Goal: Transaction & Acquisition: Purchase product/service

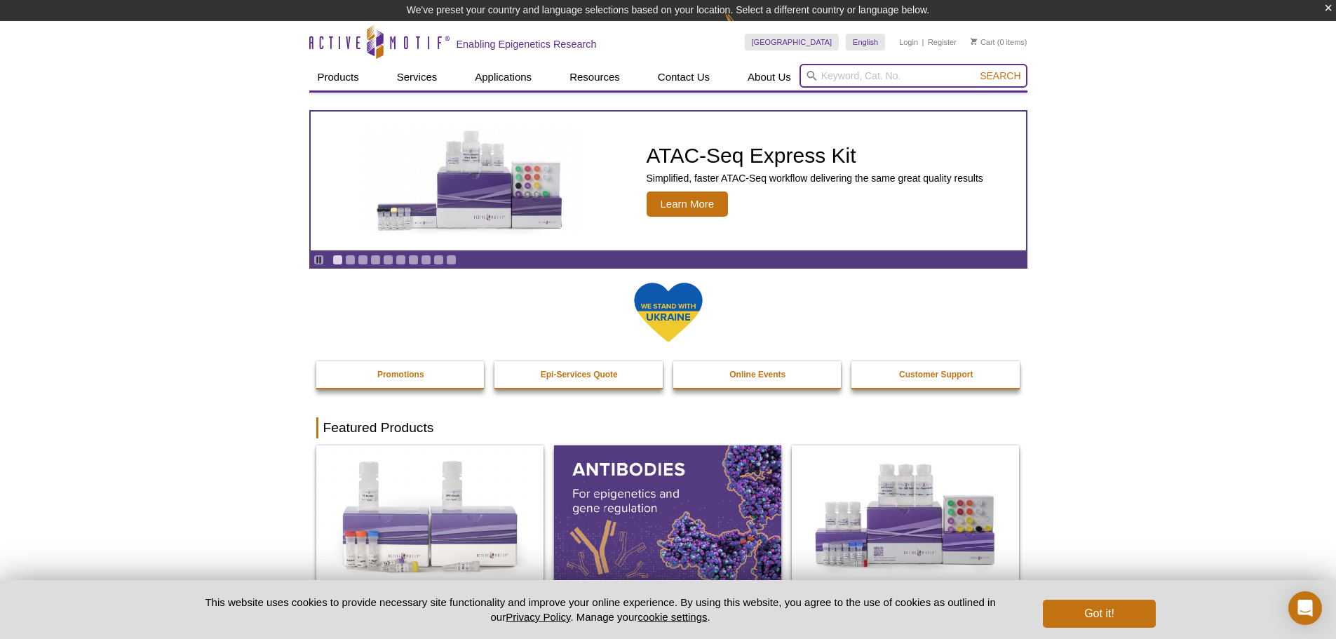
click at [933, 72] on input "search" at bounding box center [914, 76] width 228 height 24
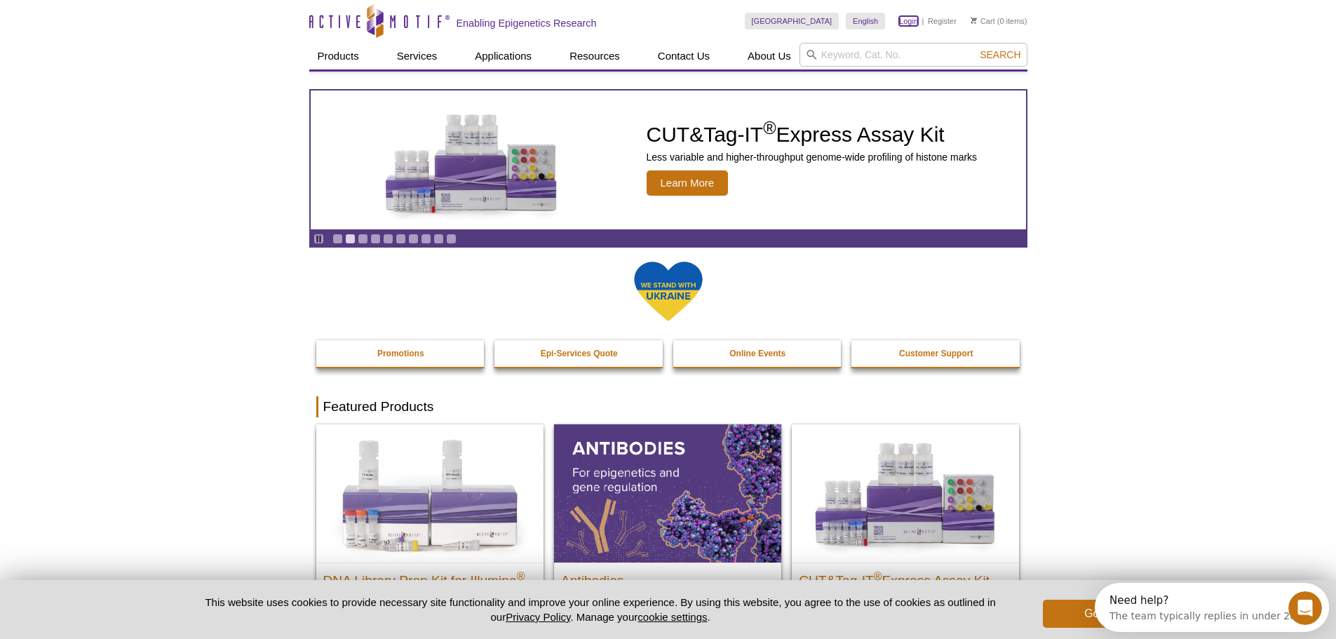
click at [901, 18] on link "Login" at bounding box center [908, 21] width 19 height 10
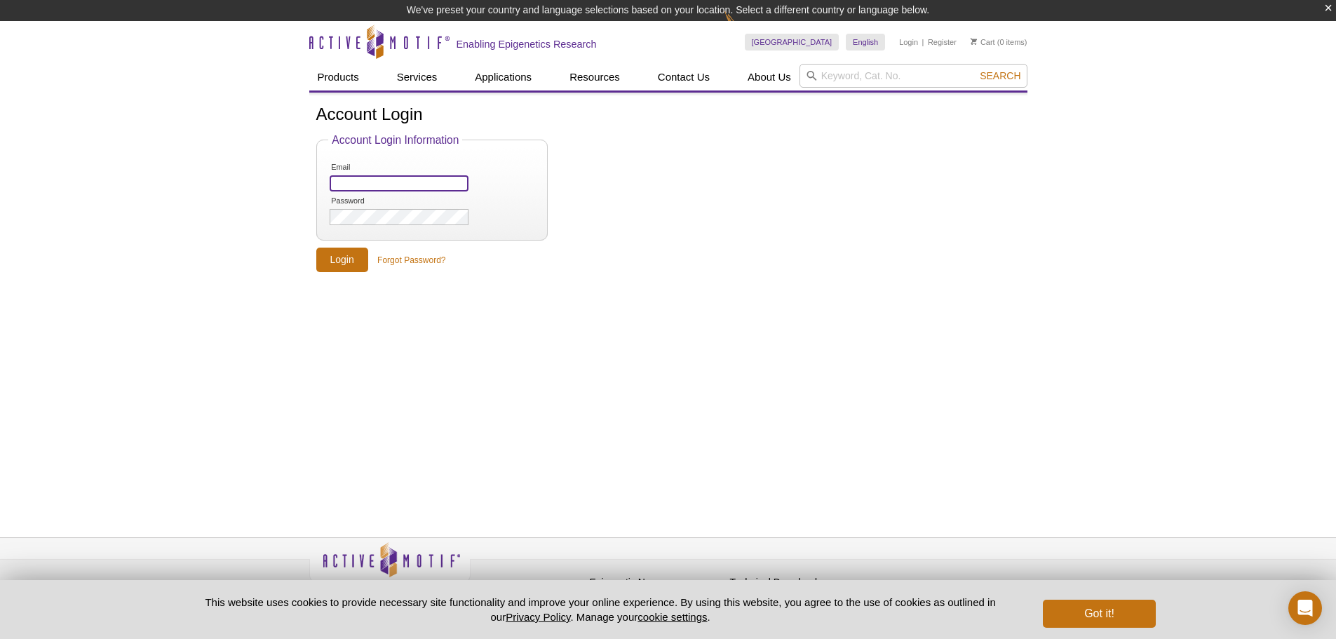
click at [440, 189] on input "Email" at bounding box center [399, 183] width 138 height 16
paste input "edunn@kumc.edu"
type input "edunn@kumc.edu"
click at [442, 204] on li "Password" at bounding box center [431, 211] width 206 height 32
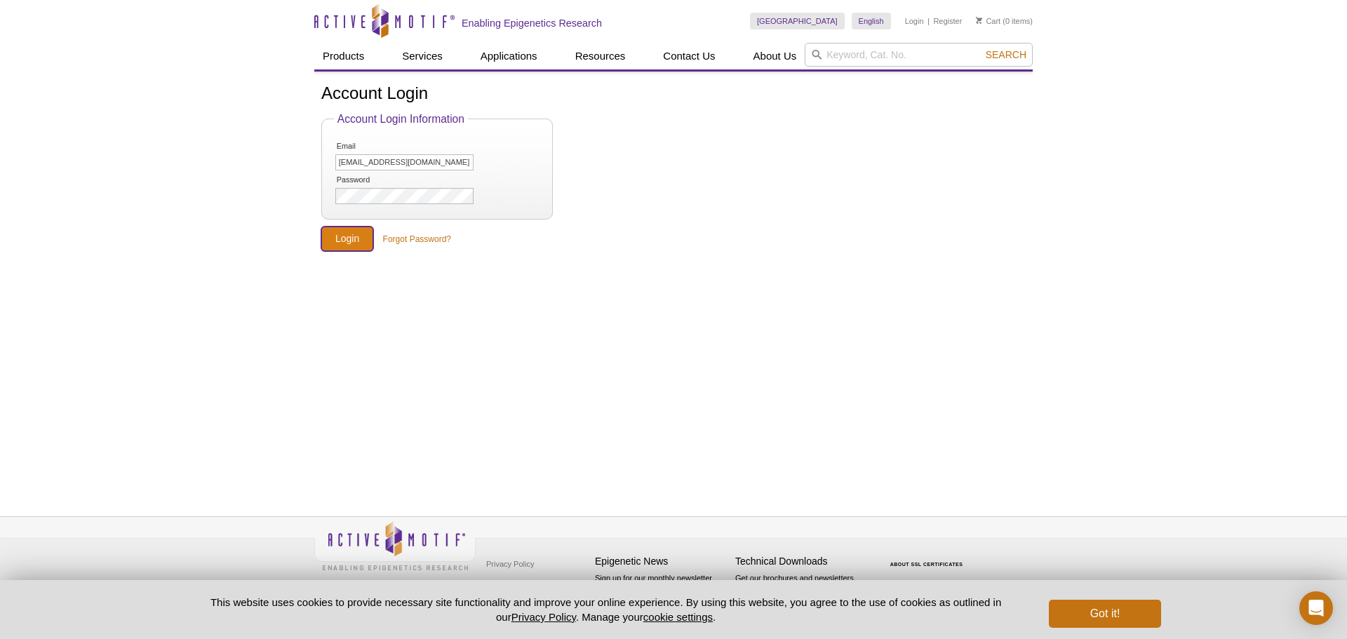
click at [356, 237] on input "Login" at bounding box center [347, 239] width 52 height 25
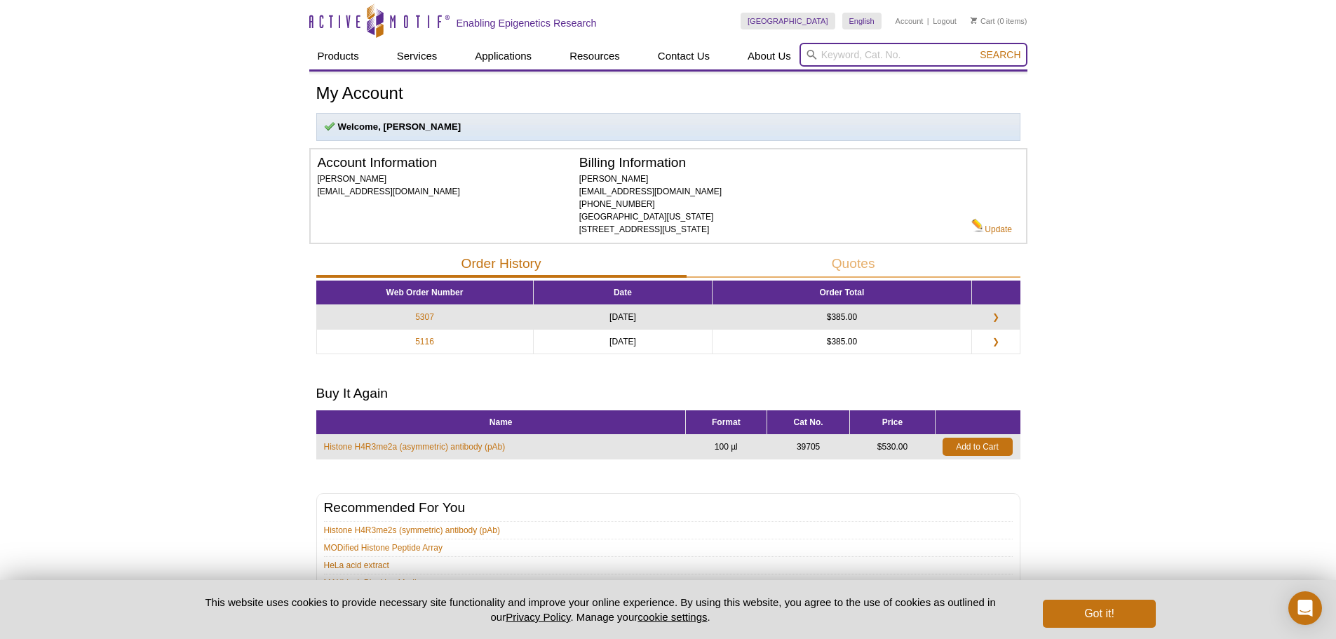
click at [910, 59] on input "search" at bounding box center [914, 55] width 228 height 24
paste input "40401"
type input "40401"
click at [998, 56] on span "Search" at bounding box center [1000, 54] width 41 height 11
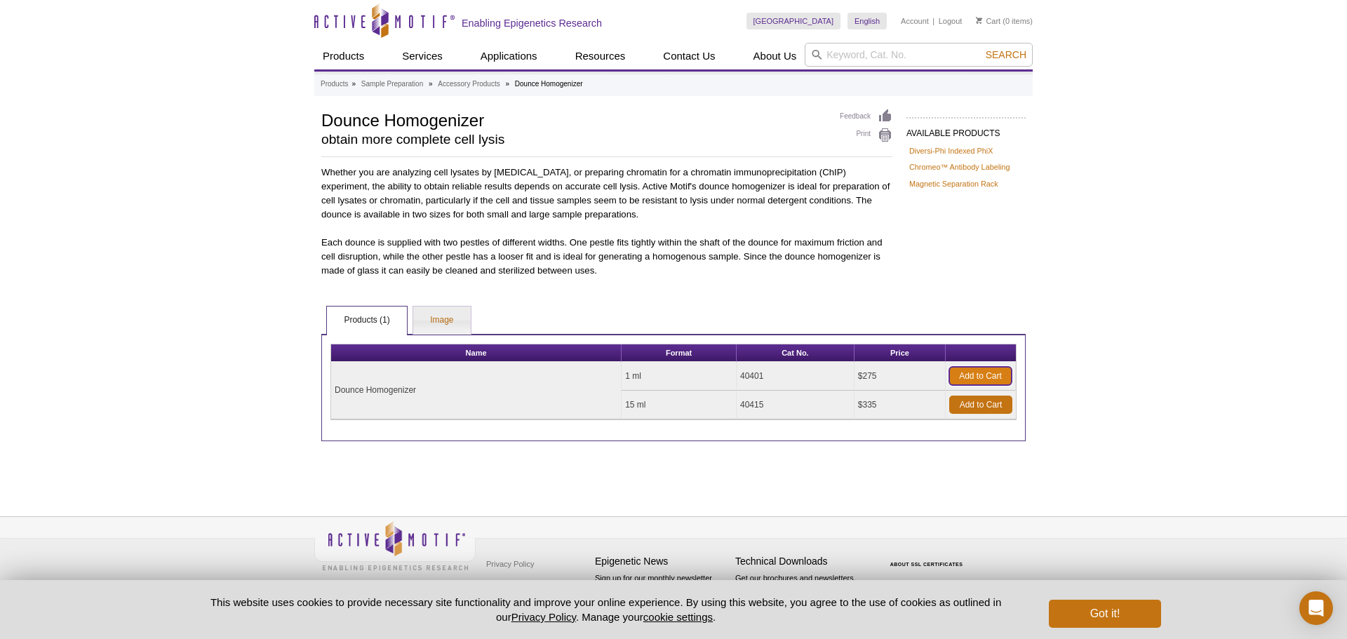
click at [998, 374] on link "Add to Cart" at bounding box center [980, 376] width 62 height 18
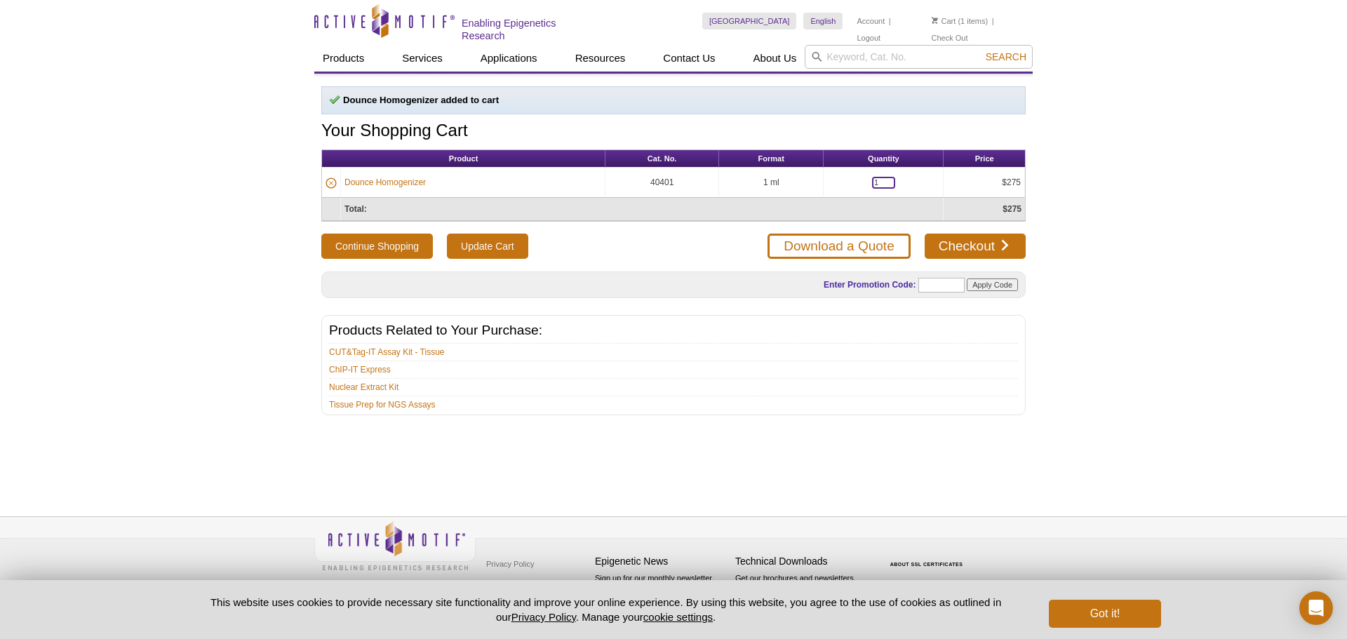
click at [882, 182] on input "1" at bounding box center [883, 183] width 23 height 12
type input "2"
click at [915, 210] on td "Total:" at bounding box center [642, 209] width 603 height 23
click at [516, 241] on input "Update Cart" at bounding box center [487, 246] width 81 height 25
click at [956, 248] on link "Checkout" at bounding box center [974, 246] width 101 height 25
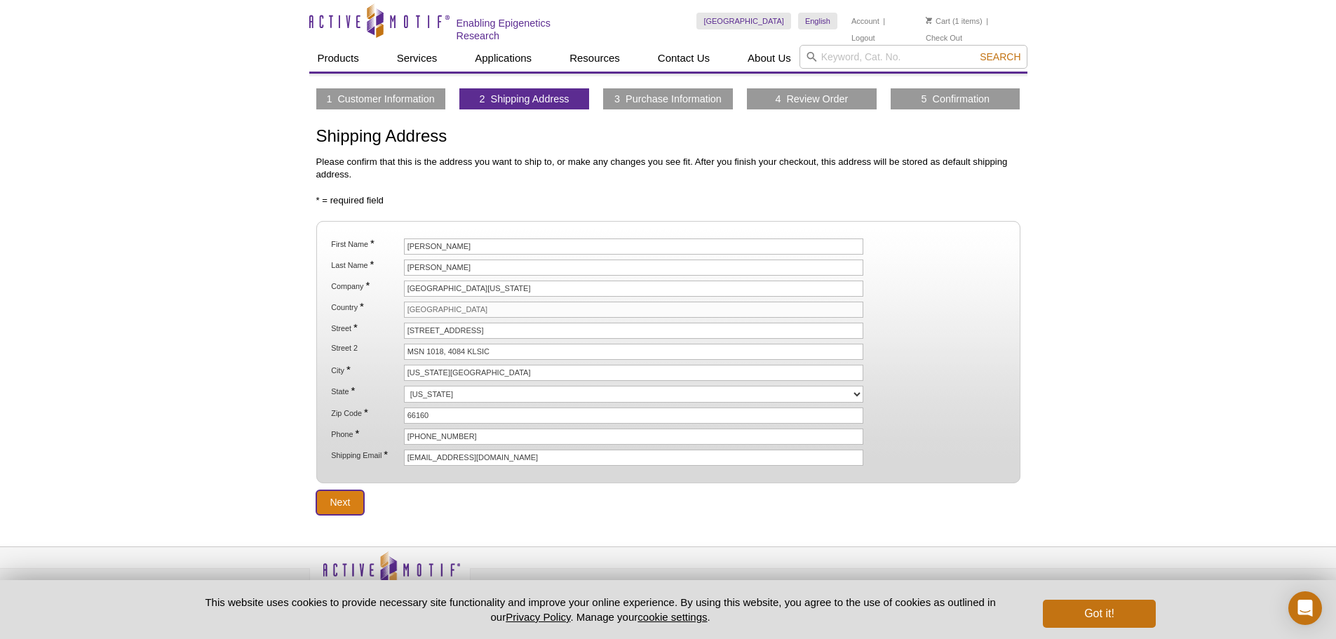
click at [336, 500] on input "Next" at bounding box center [340, 502] width 48 height 25
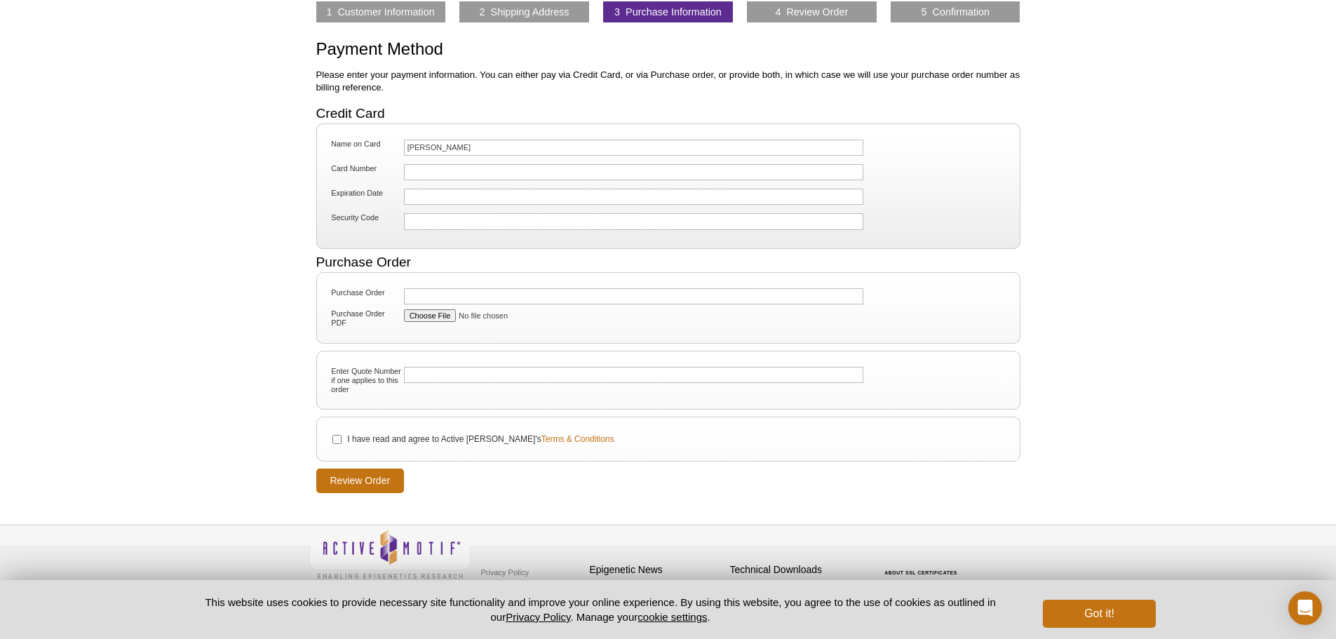
scroll to position [93, 0]
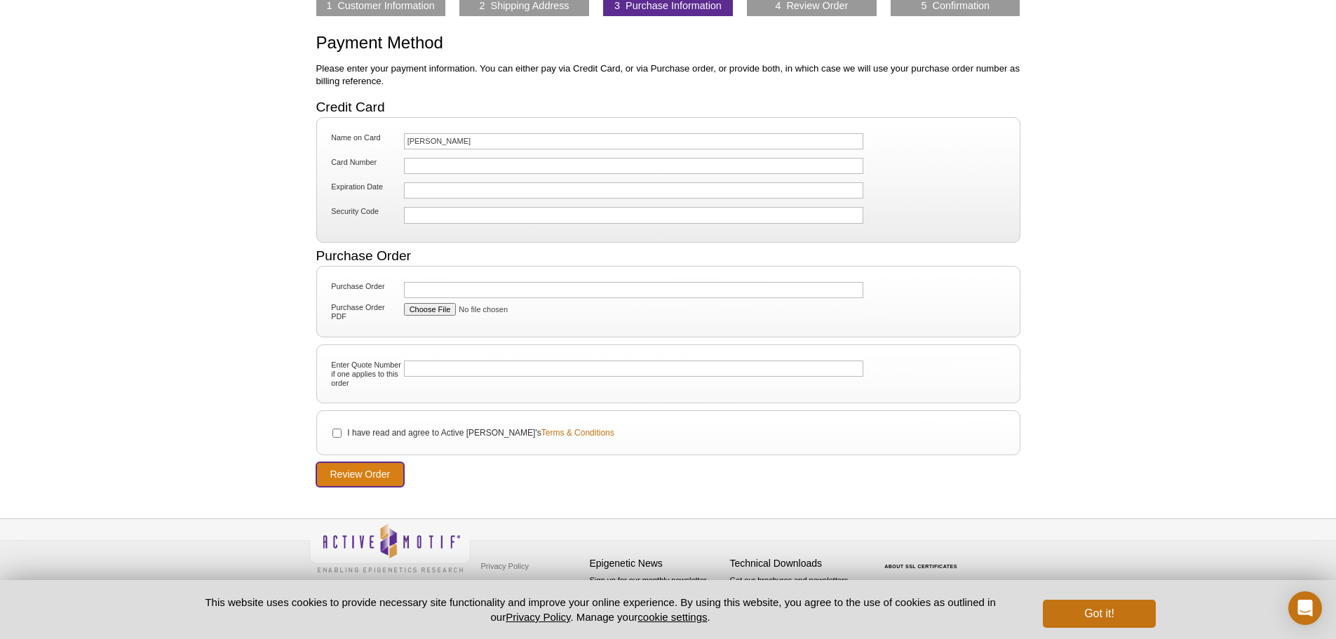
click at [381, 470] on input "Review Order" at bounding box center [360, 474] width 88 height 25
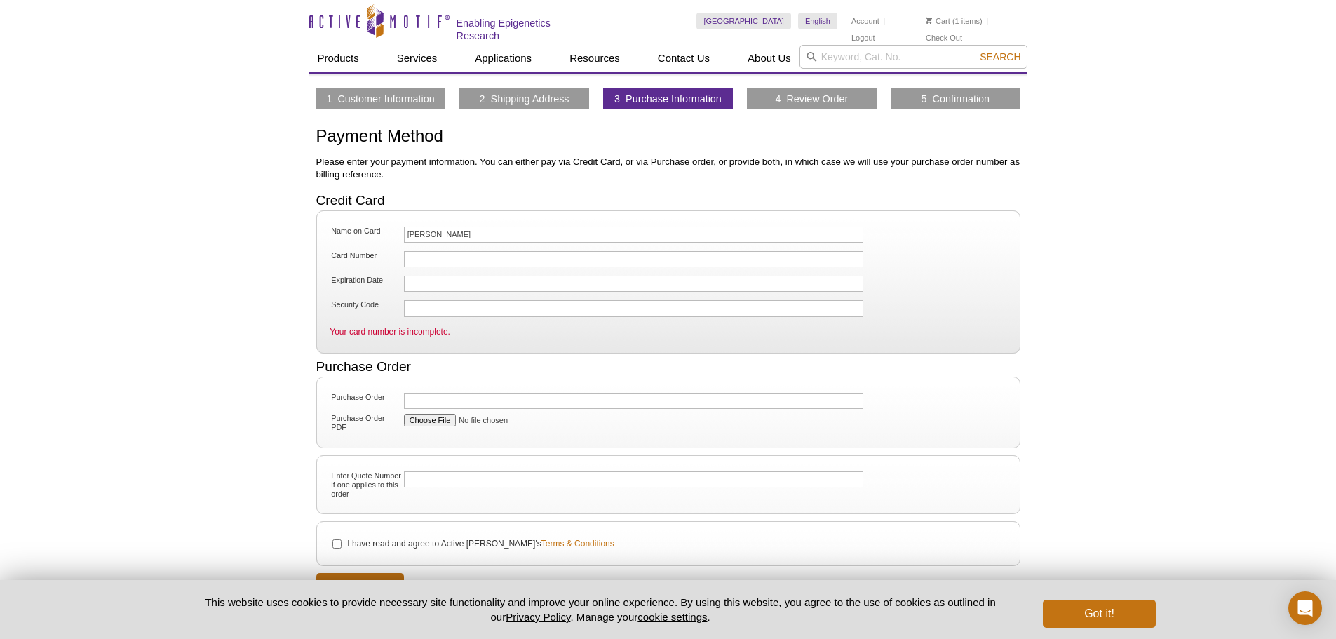
click at [516, 86] on div "1 Customer Information 2 Shipping Address 3 Purchase Information 4 Review Order…" at bounding box center [668, 336] width 718 height 524
click at [403, 93] on link "1 Customer Information" at bounding box center [380, 99] width 108 height 13
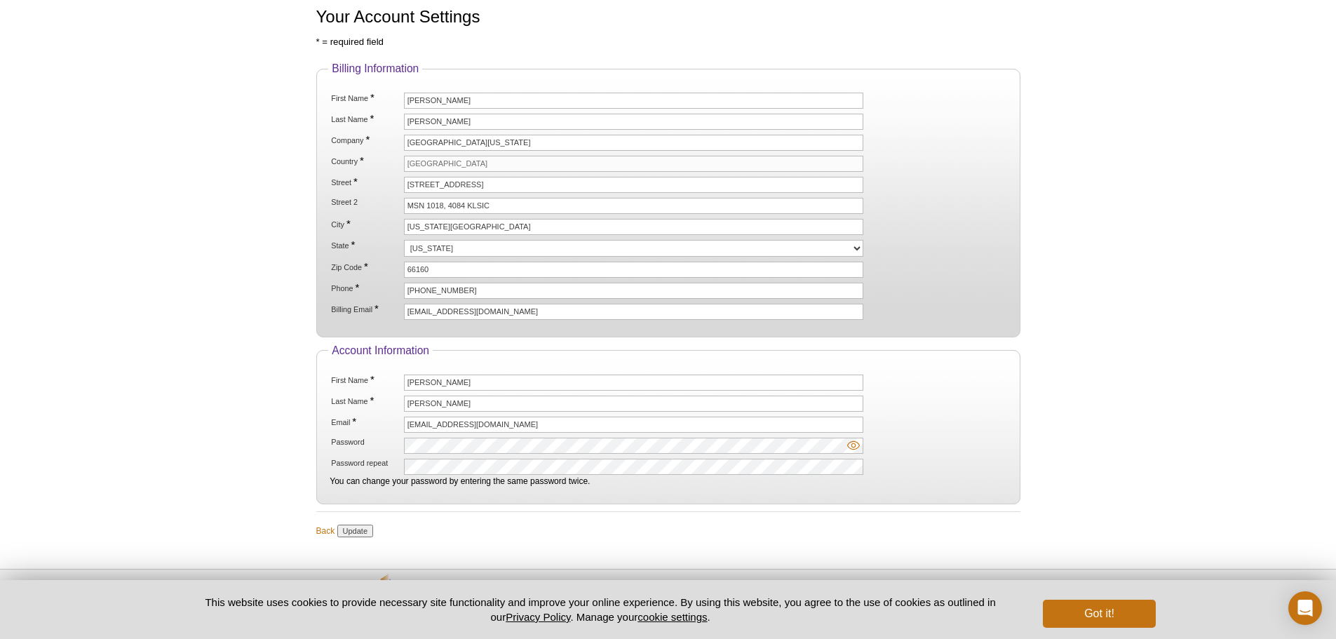
scroll to position [129, 0]
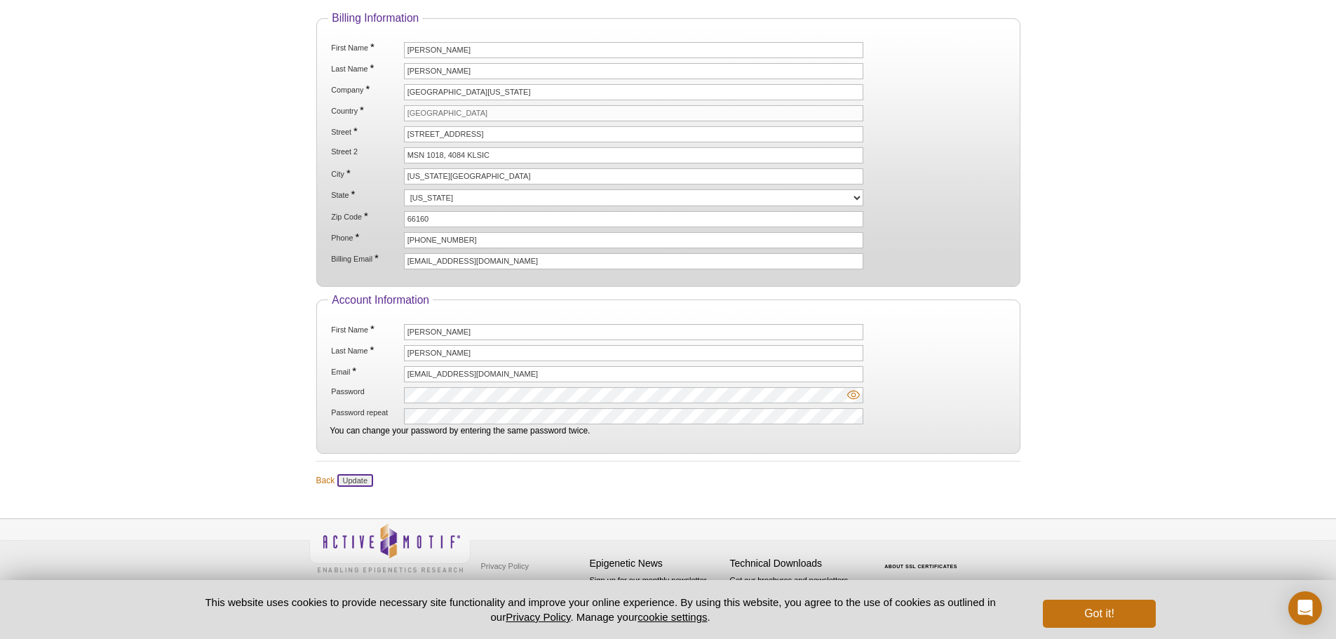
click at [354, 475] on input "Update" at bounding box center [355, 480] width 36 height 13
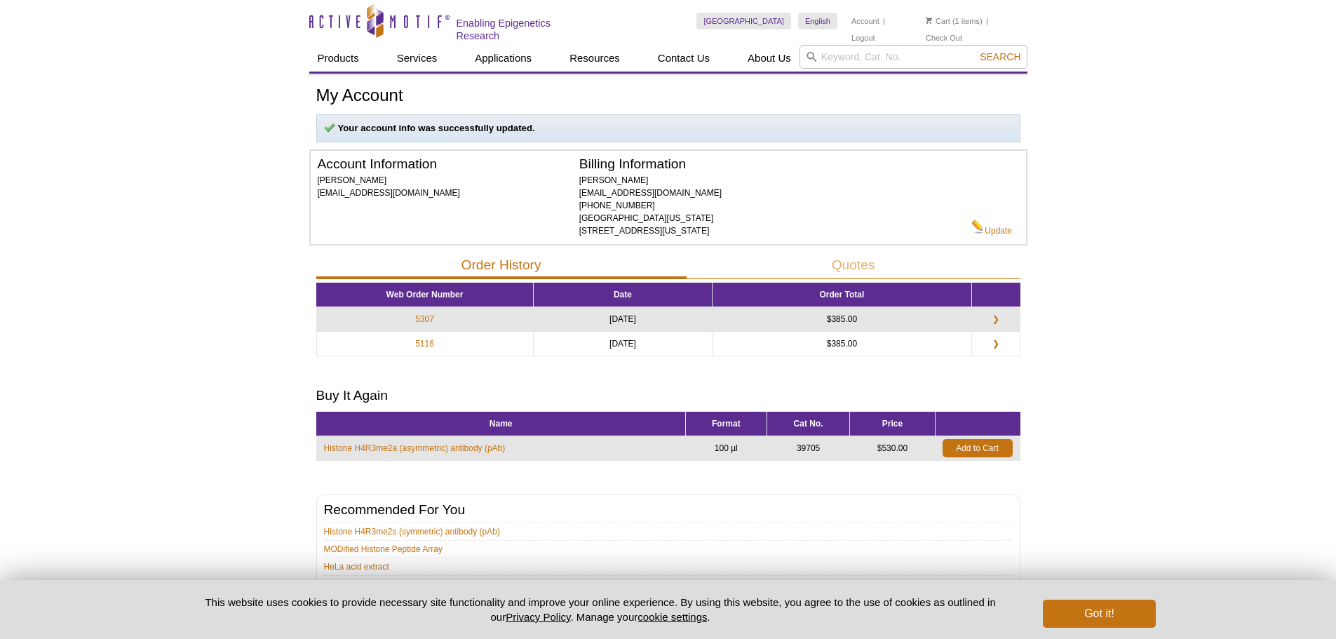
click at [1336, 82] on html "Active Motif Logo Enabling Epigenetics Research 1 Search Skip to content Active…" at bounding box center [668, 374] width 1336 height 749
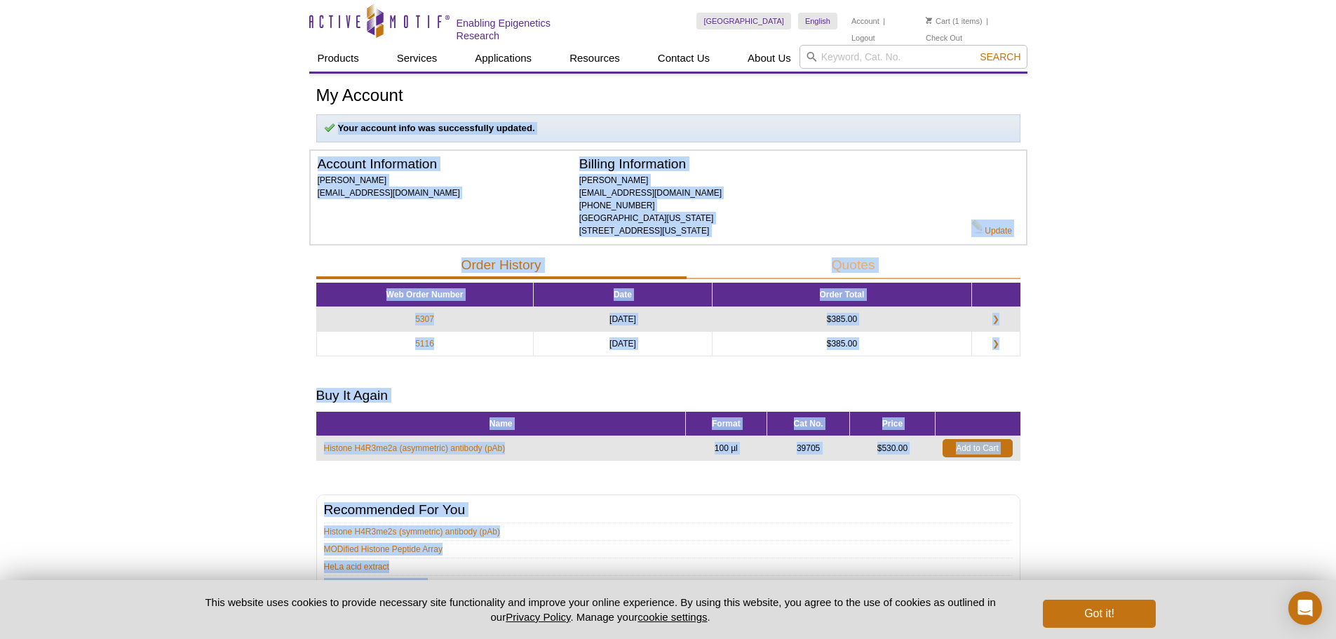
click at [1069, 213] on div "Active Motif Logo Enabling Epigenetics Research 1 Search Skip to content Active…" at bounding box center [668, 374] width 1336 height 749
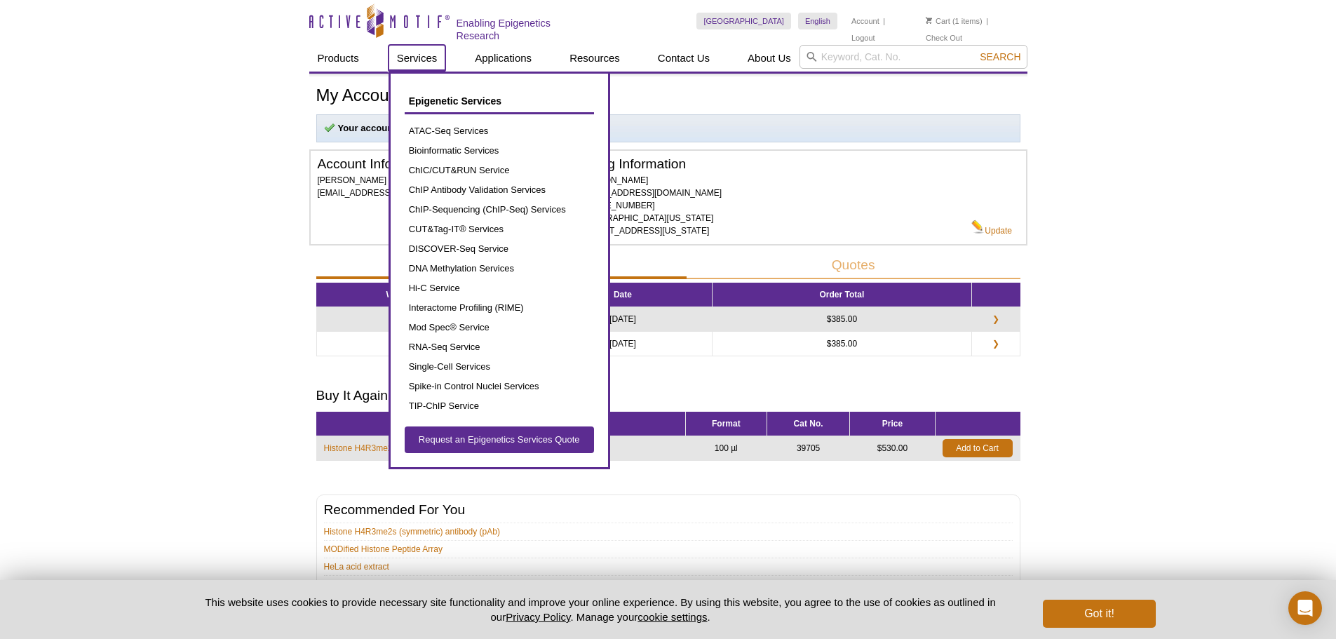
click at [433, 58] on link "Services" at bounding box center [418, 58] width 58 height 27
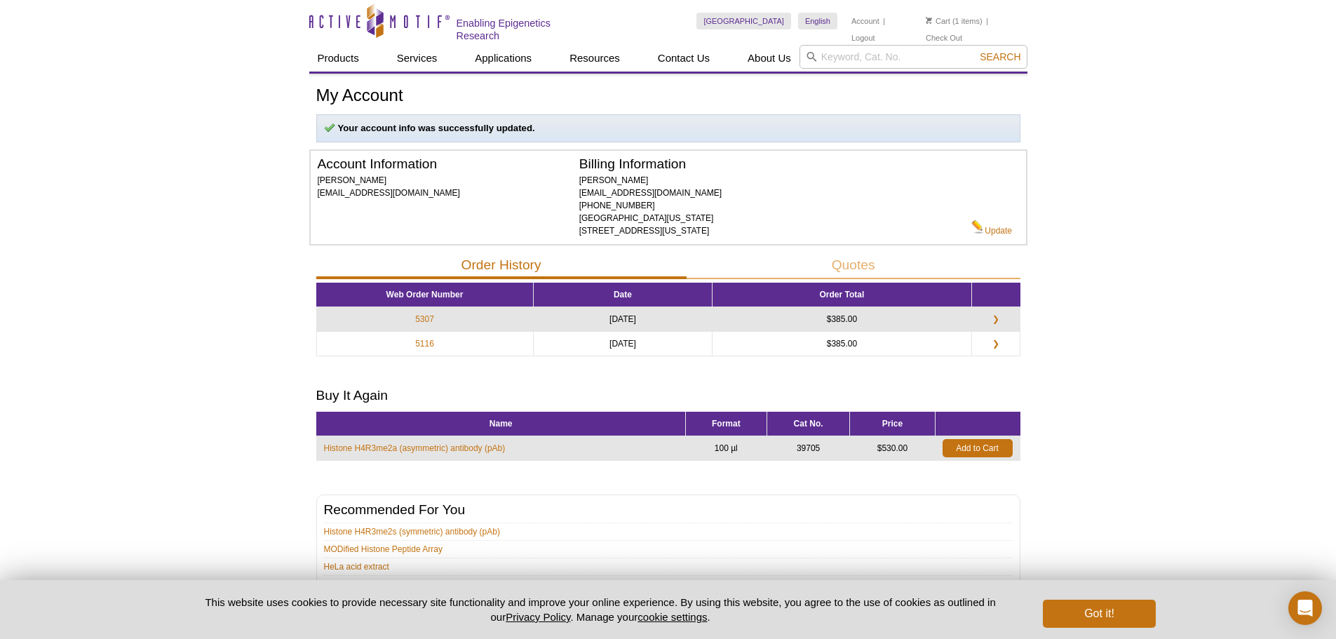
drag, startPoint x: 175, startPoint y: 50, endPoint x: 182, endPoint y: 56, distance: 8.9
click at [182, 56] on div "Active Motif Logo Enabling Epigenetics Research 1 Search Skip to content Active…" at bounding box center [668, 374] width 1336 height 749
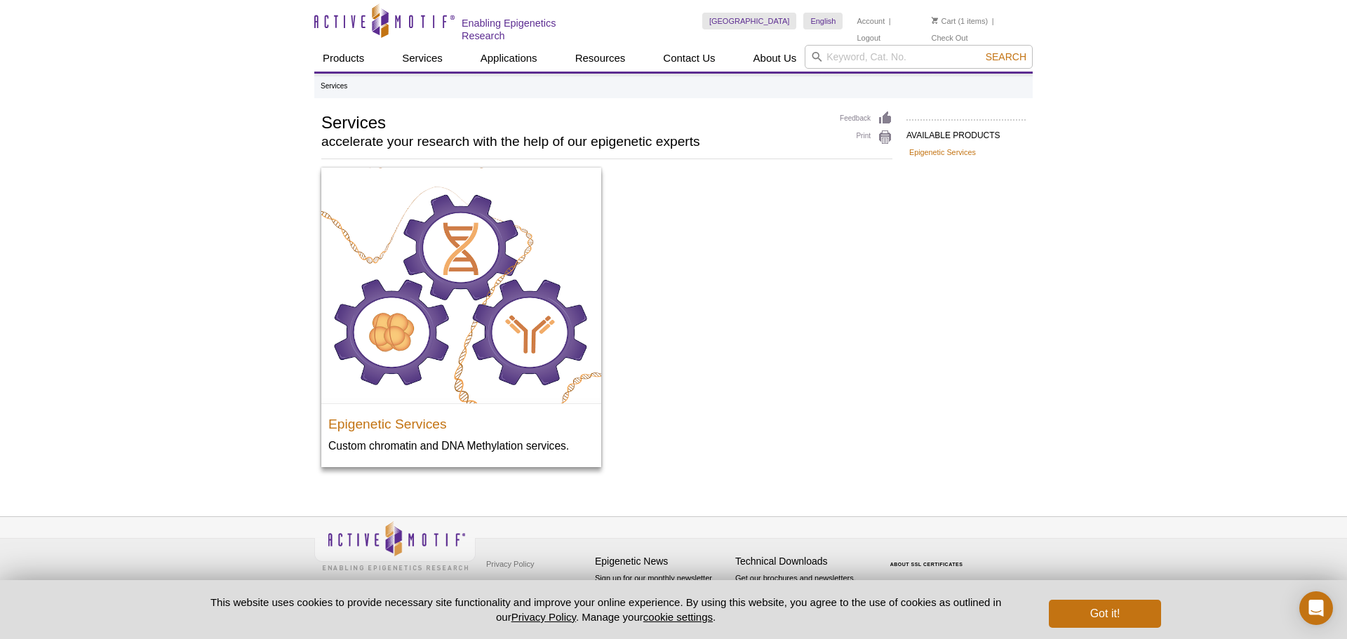
click at [967, 20] on li "Cart (1 items)" at bounding box center [959, 21] width 57 height 17
click at [950, 23] on link "Cart" at bounding box center [943, 21] width 25 height 10
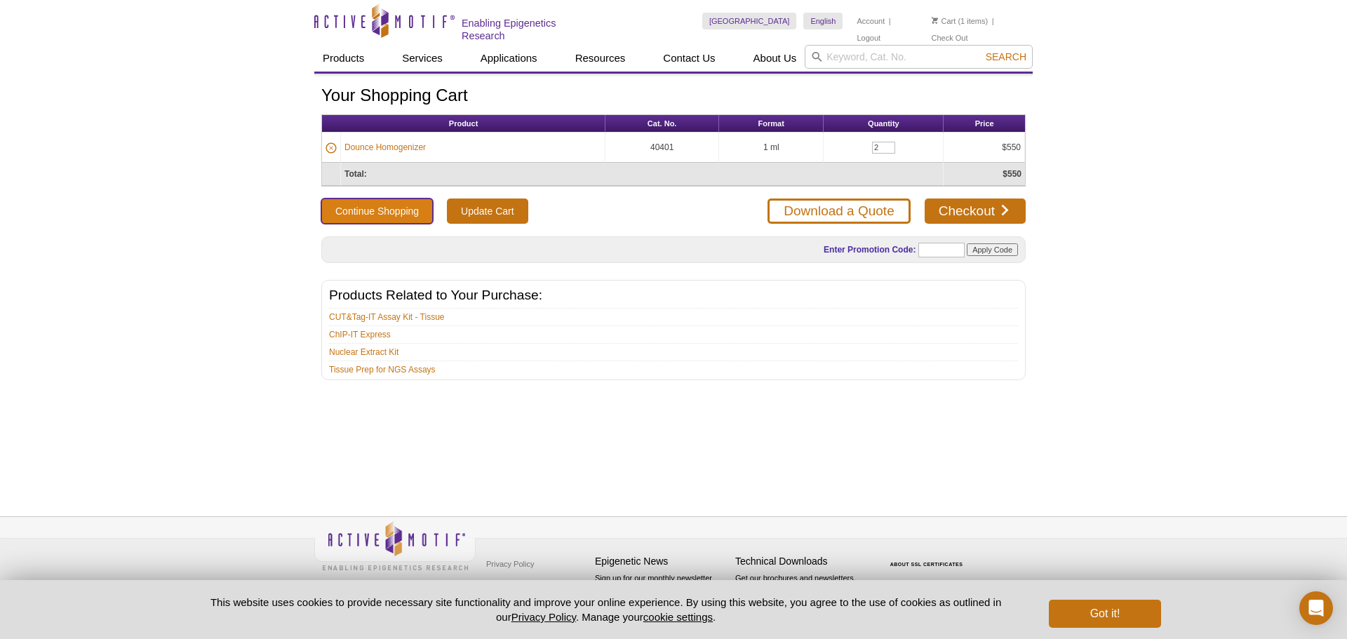
click at [391, 214] on button "Continue Shopping" at bounding box center [377, 211] width 112 height 25
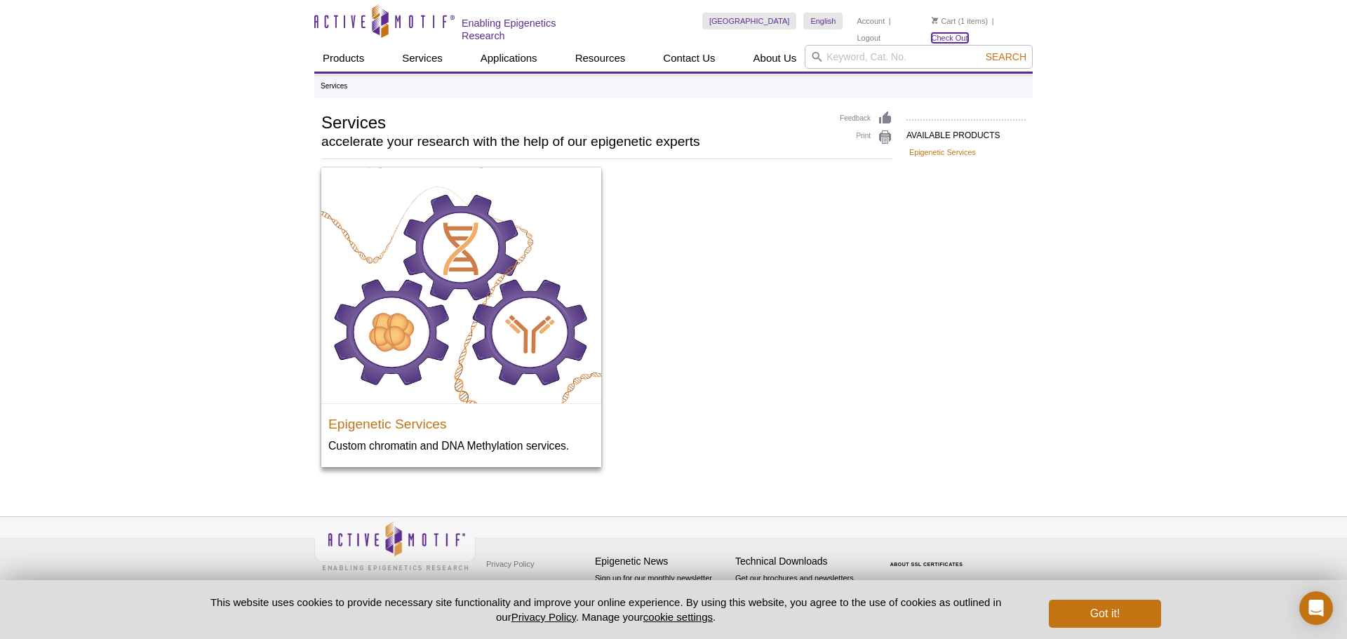
click at [968, 33] on link "Check Out" at bounding box center [949, 38] width 36 height 10
click at [1127, 610] on button "Got it!" at bounding box center [1105, 614] width 112 height 28
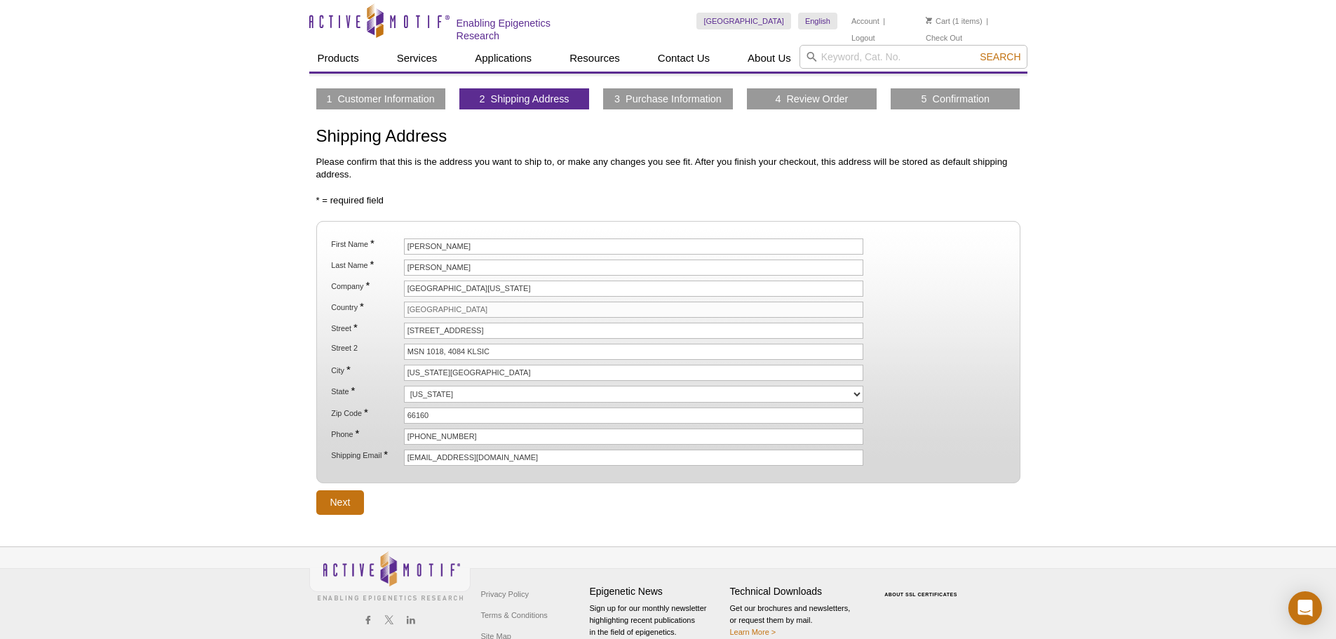
click at [952, 20] on li "Cart (1 items)" at bounding box center [954, 21] width 57 height 17
click at [336, 504] on input "Next" at bounding box center [340, 502] width 48 height 25
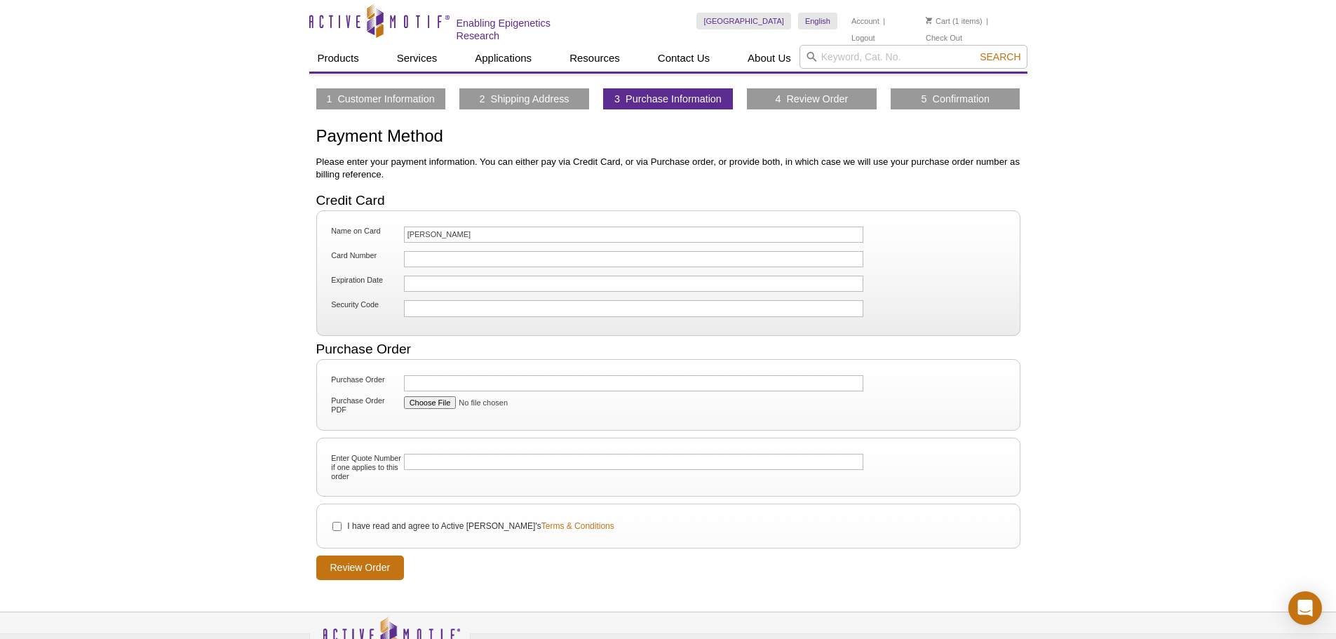
click at [817, 96] on link "4 Review Order" at bounding box center [811, 99] width 73 height 13
click at [815, 101] on link "4 Review Order" at bounding box center [811, 99] width 73 height 13
click at [1334, 281] on div "Active Motif Logo Enabling Epigenetics Research 1 Search Skip to content Active…" at bounding box center [668, 367] width 1336 height 734
click at [1240, 118] on div "Active Motif Logo Enabling Epigenetics Research 1 Search Skip to content Active…" at bounding box center [668, 367] width 1336 height 734
